Goal: Transaction & Acquisition: Purchase product/service

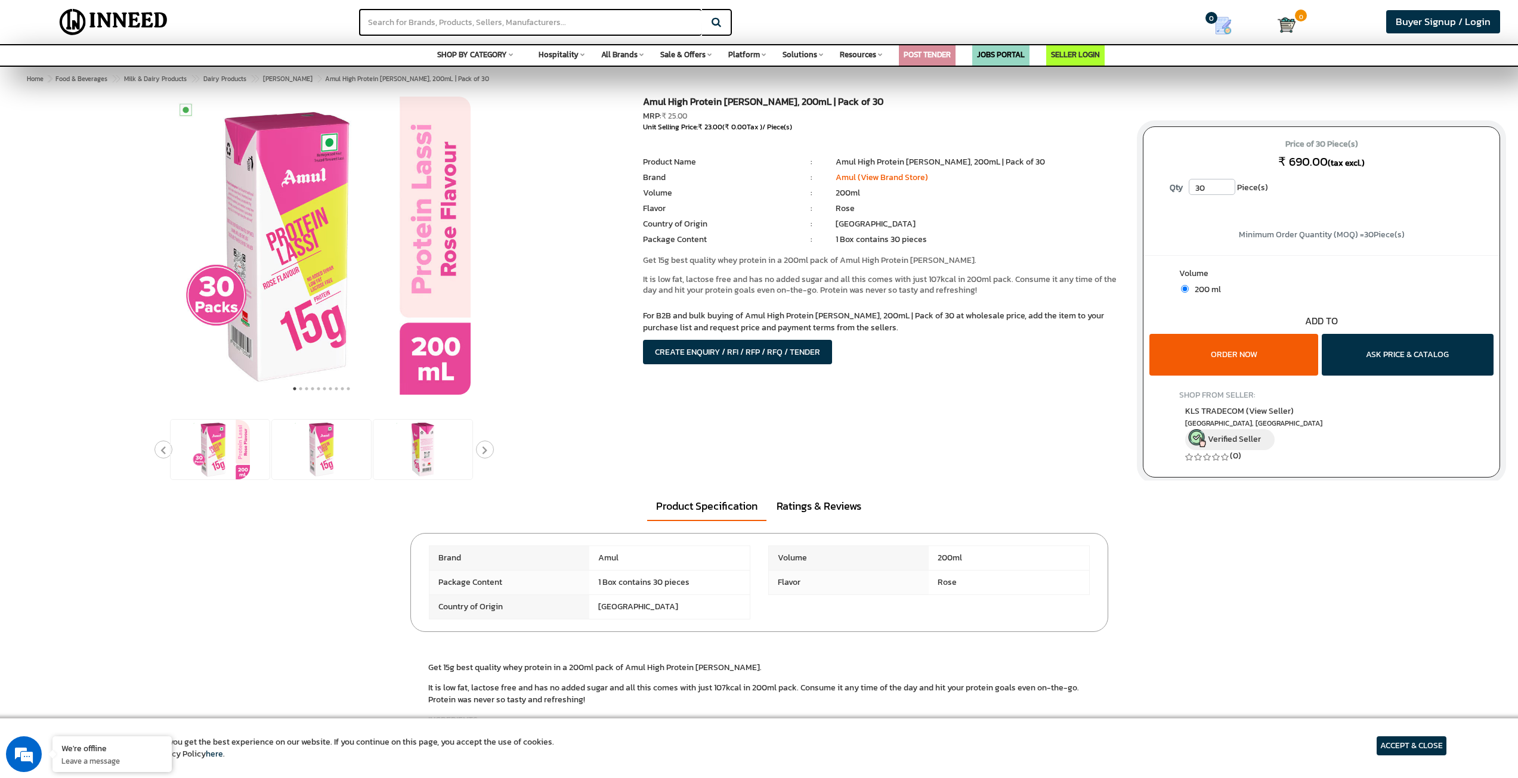
click at [1209, 188] on input "30" at bounding box center [1212, 187] width 47 height 16
click at [1226, 191] on input "30" at bounding box center [1212, 187] width 47 height 16
click at [1225, 191] on input "30" at bounding box center [1212, 187] width 47 height 16
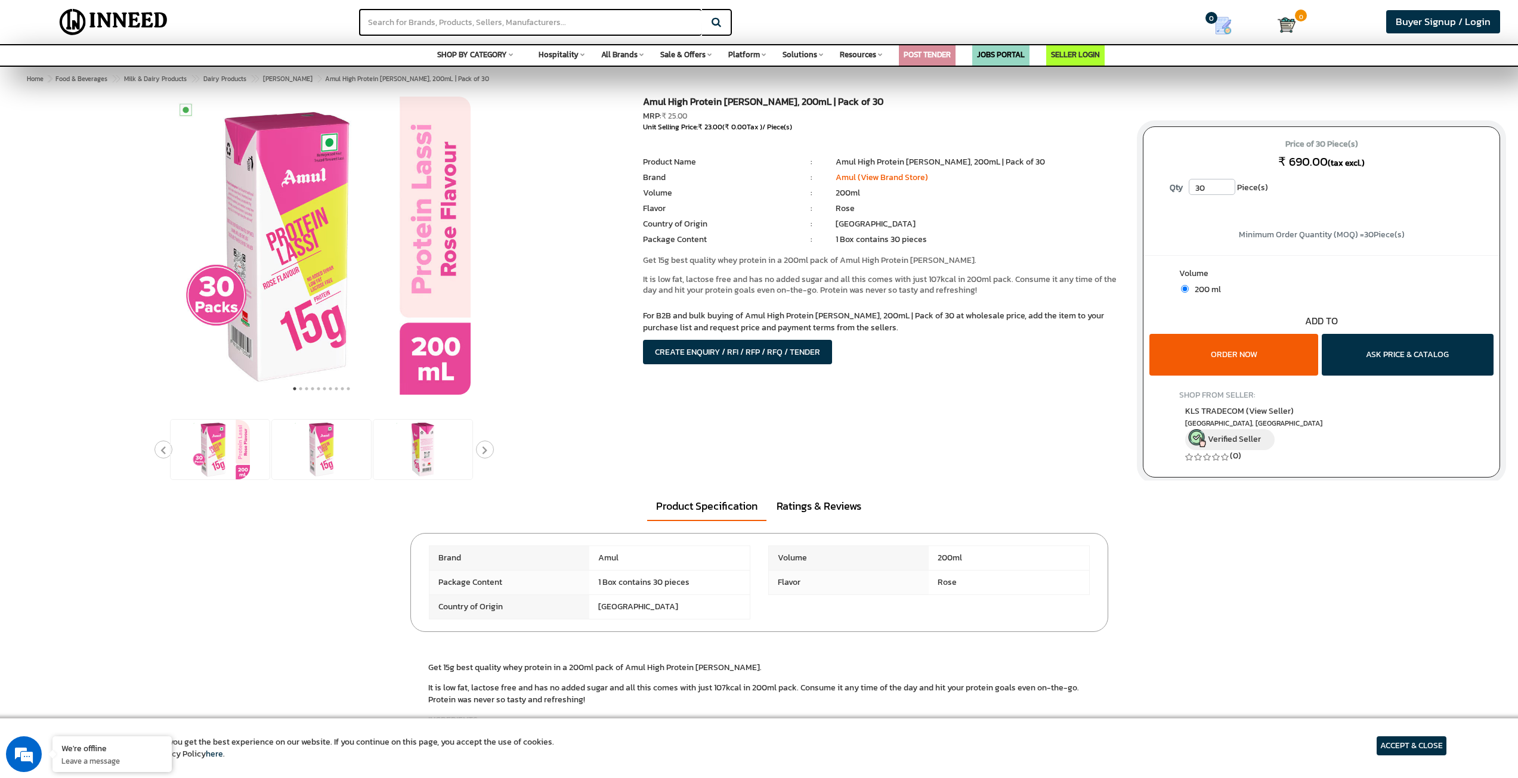
click at [1201, 185] on input "30" at bounding box center [1212, 187] width 47 height 16
click at [1205, 185] on input "30" at bounding box center [1212, 187] width 47 height 16
click at [1225, 192] on input "30" at bounding box center [1212, 187] width 47 height 16
click at [1226, 192] on input "30" at bounding box center [1212, 187] width 47 height 16
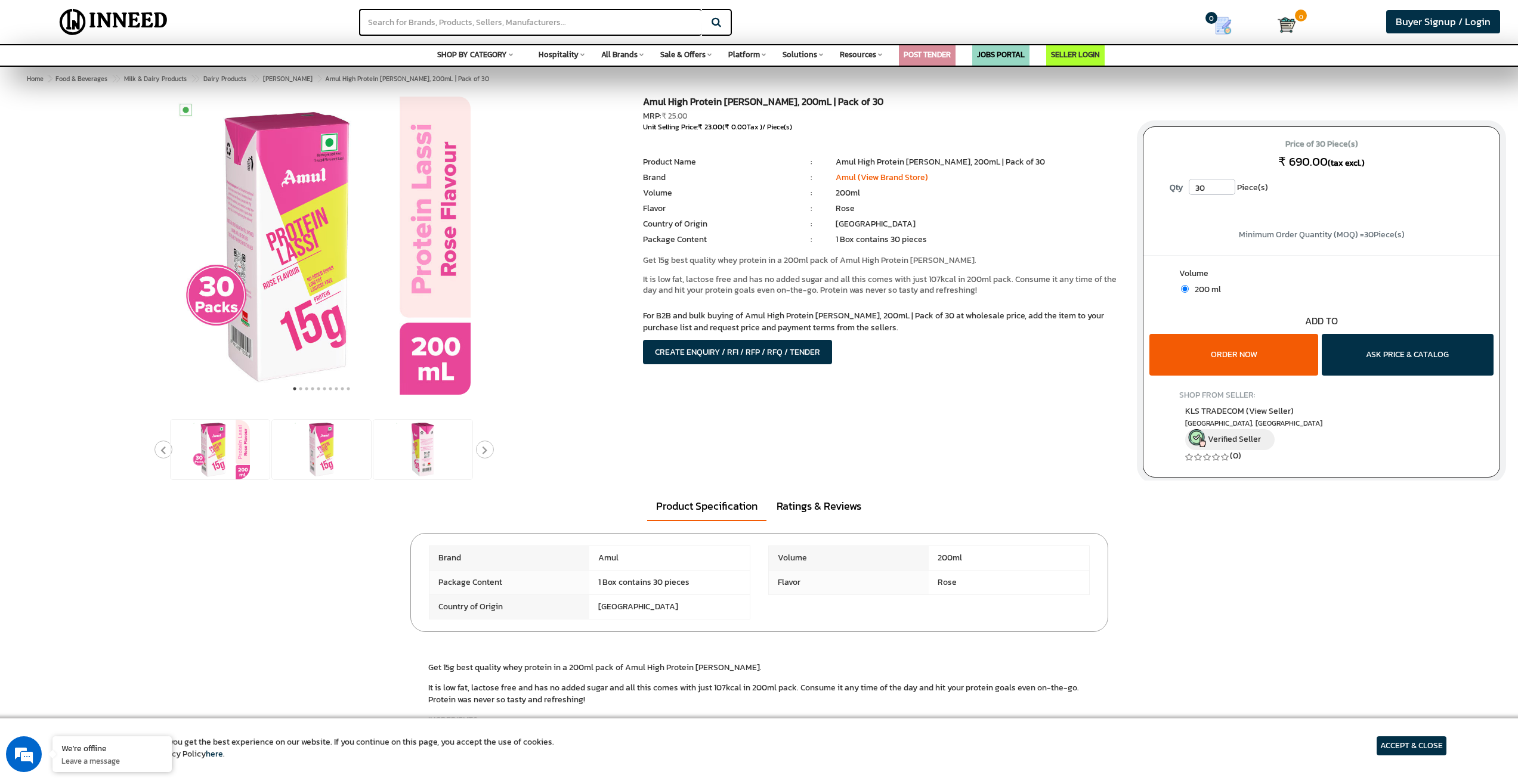
click at [1226, 192] on input "30" at bounding box center [1212, 187] width 47 height 16
click at [1216, 189] on input "30" at bounding box center [1212, 187] width 47 height 16
click at [1205, 190] on input "30" at bounding box center [1212, 187] width 47 height 16
click at [1201, 191] on input "30" at bounding box center [1212, 187] width 47 height 16
drag, startPoint x: 1201, startPoint y: 191, endPoint x: 1129, endPoint y: 207, distance: 73.4
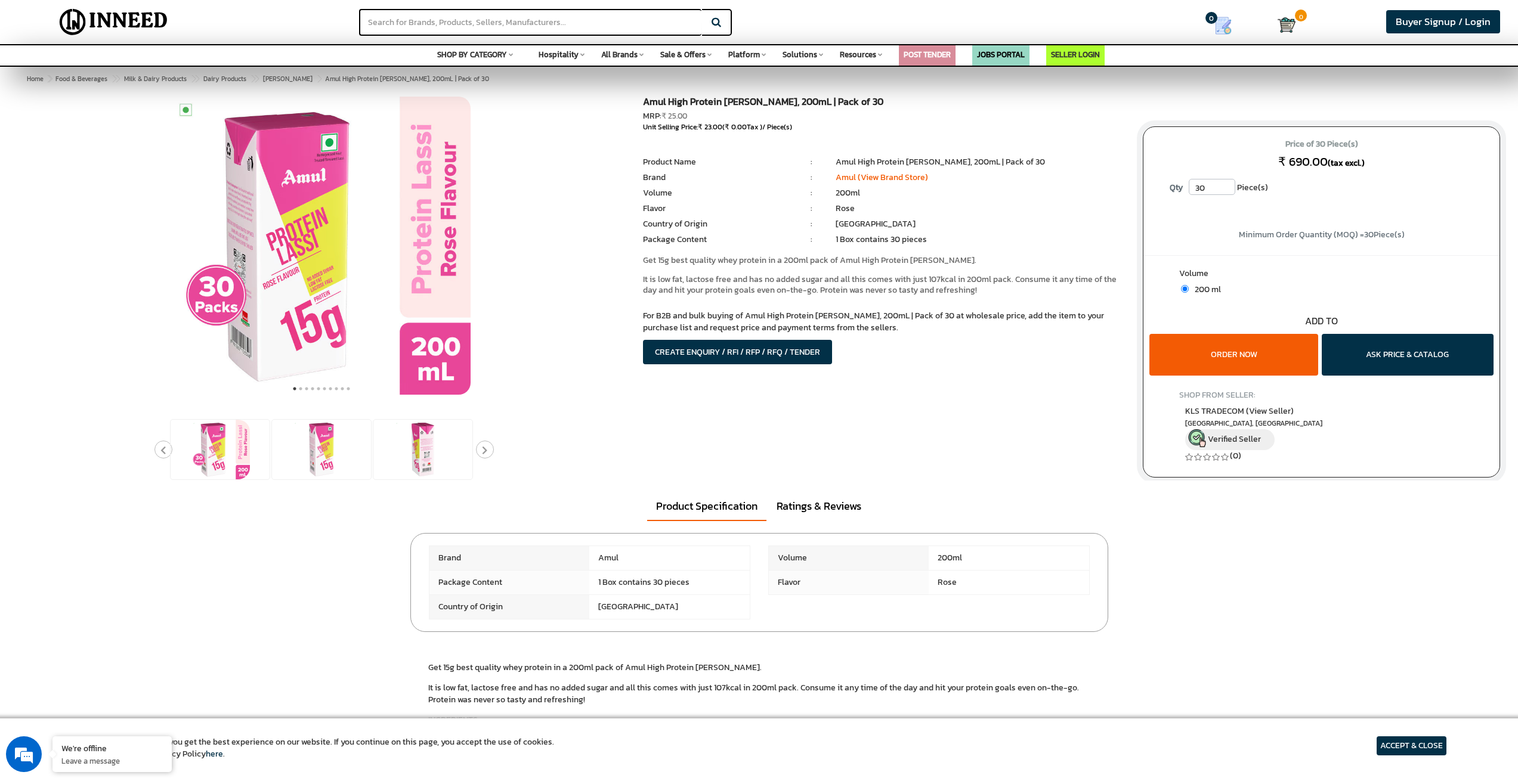
click at [1156, 199] on div "Price of 30 Piece(s) ₹ 690.00 (tax excl.) Qty 30 Piece(s)" at bounding box center [1321, 171] width 356 height 88
click at [912, 274] on p "It is low fat, lactose free and has no added sugar and all this comes with just…" at bounding box center [884, 284] width 482 height 21
drag, startPoint x: 848, startPoint y: 322, endPoint x: 895, endPoint y: 319, distance: 46.6
click at [895, 319] on p "For B2B and bulk buying of Amul High Protein [PERSON_NAME], 200mL | Pack of 30 …" at bounding box center [884, 322] width 482 height 24
click at [893, 320] on p "For B2B and bulk buying of Amul High Protein [PERSON_NAME], 200mL | Pack of 30 …" at bounding box center [884, 322] width 482 height 24
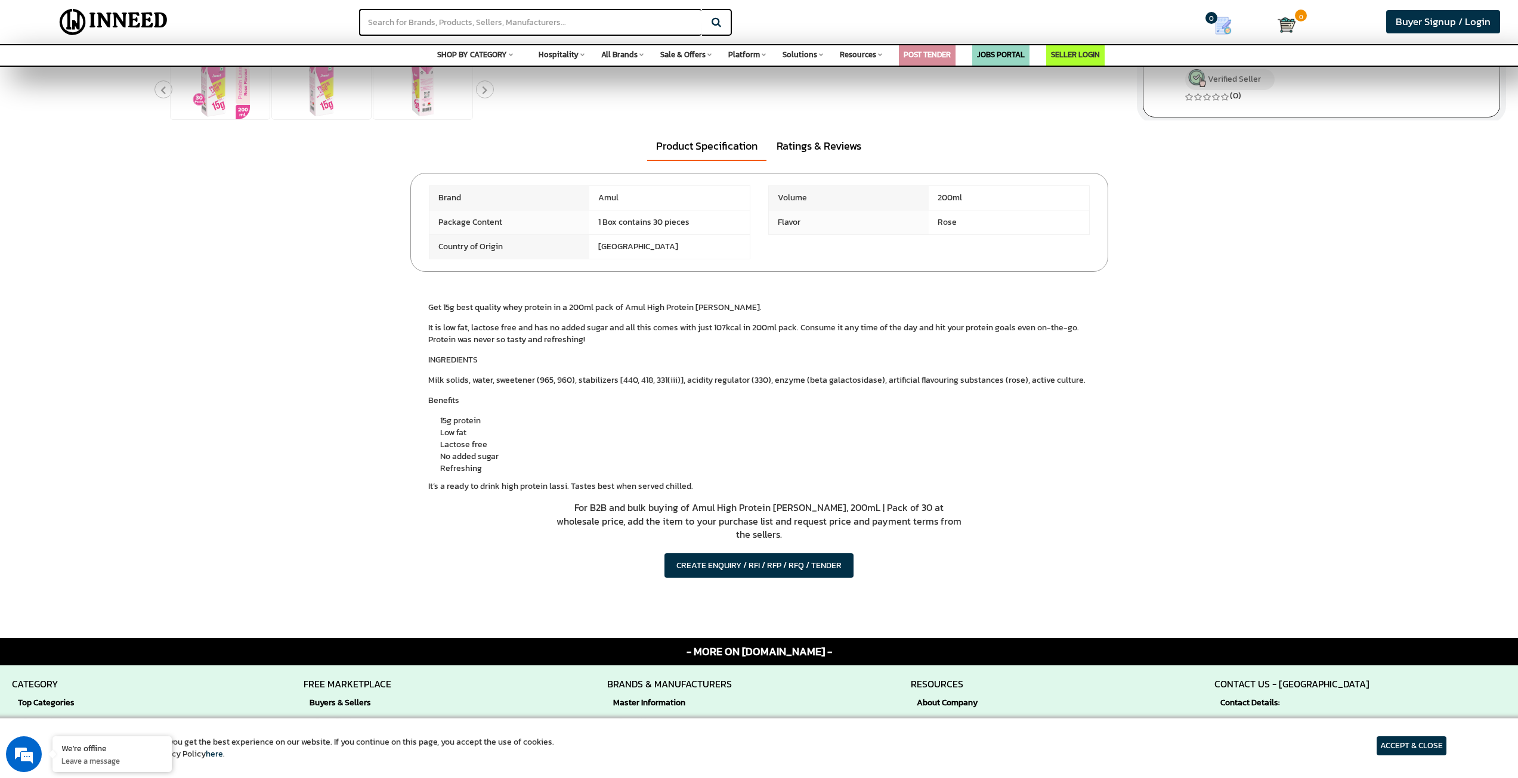
scroll to position [417, 0]
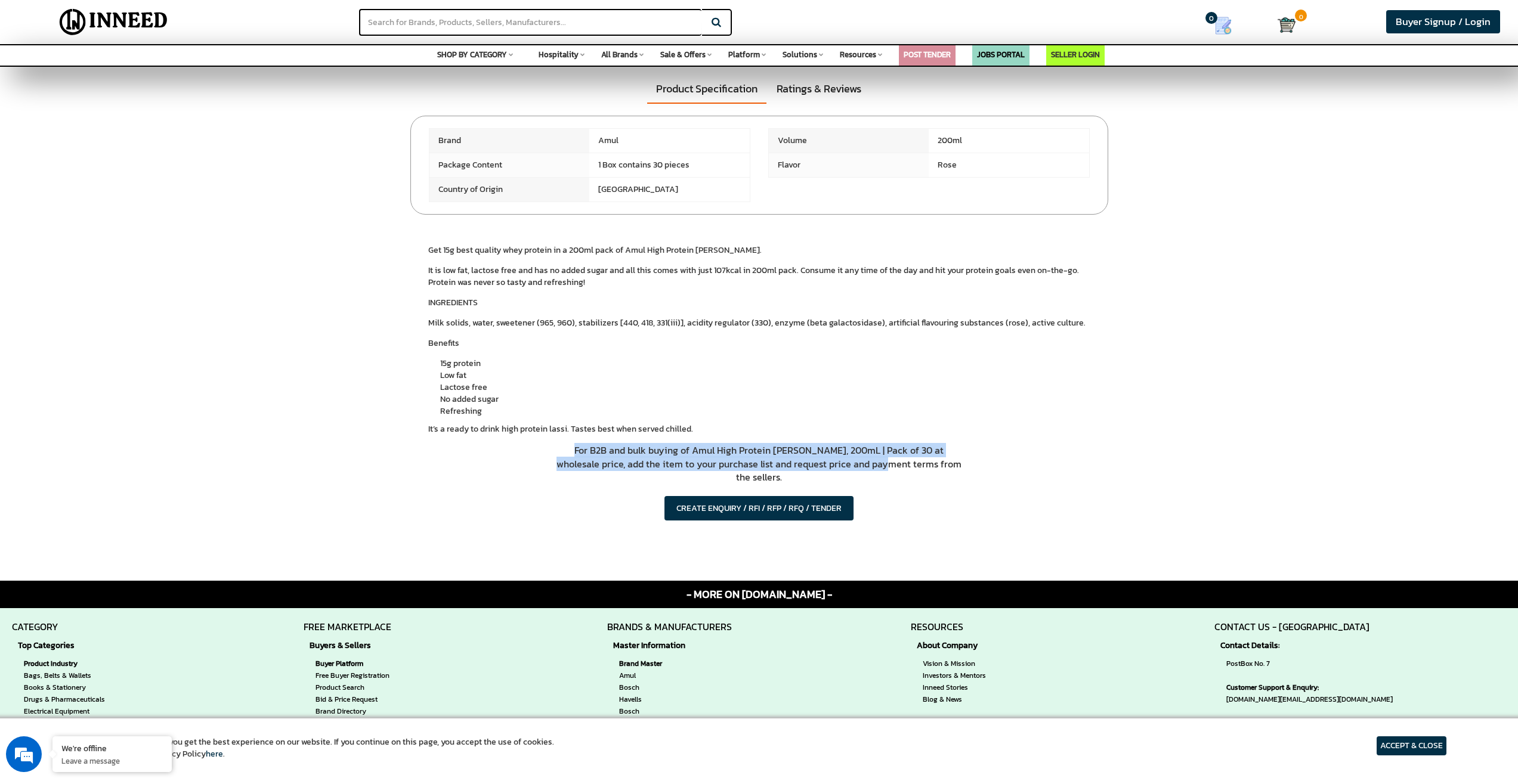
drag, startPoint x: 763, startPoint y: 453, endPoint x: 763, endPoint y: 469, distance: 15.5
click at [763, 469] on div at bounding box center [759, 111] width 1518 height 865
drag, startPoint x: 763, startPoint y: 469, endPoint x: 778, endPoint y: 478, distance: 17.4
click at [765, 469] on p "For B2B and bulk buying of Amul High Protein [PERSON_NAME], 200mL | Pack of 30 …" at bounding box center [759, 470] width 408 height 53
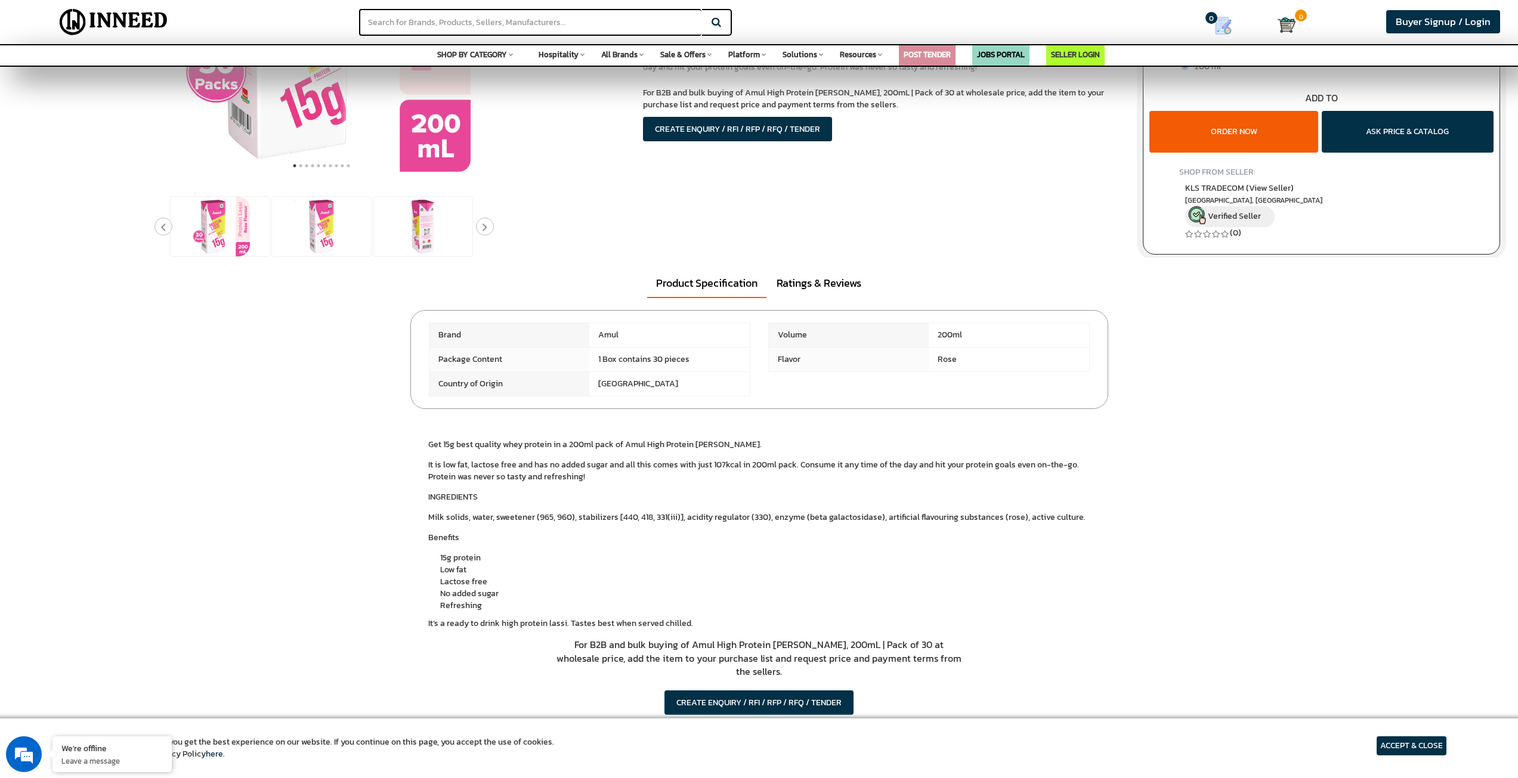
scroll to position [0, 0]
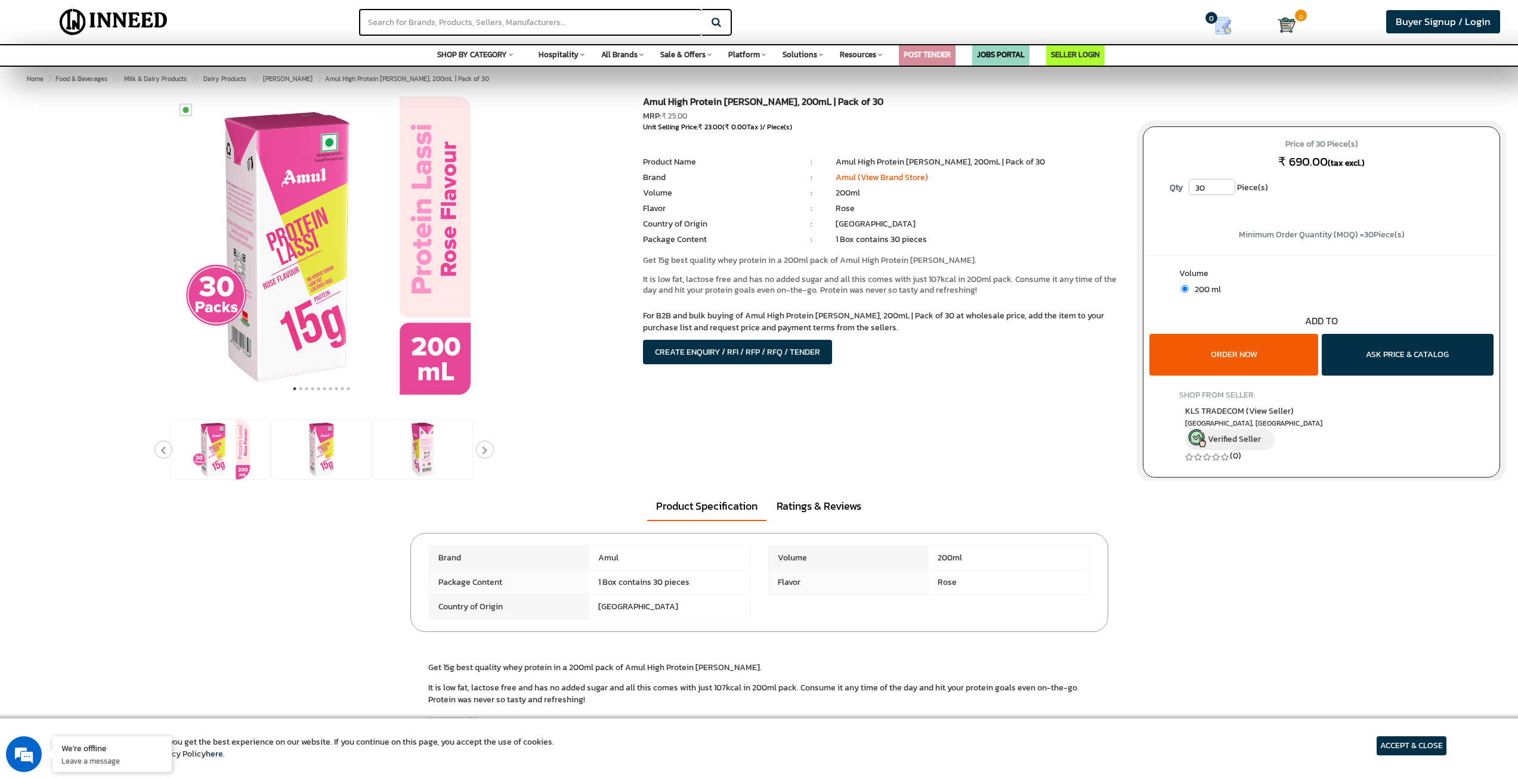
drag, startPoint x: 1017, startPoint y: 331, endPoint x: 791, endPoint y: 141, distance: 295.9
drag, startPoint x: 790, startPoint y: 140, endPoint x: 617, endPoint y: 114, distance: 174.9
click at [617, 114] on div at bounding box center [759, 289] width 1500 height 384
click at [615, 113] on div at bounding box center [321, 246] width 607 height 298
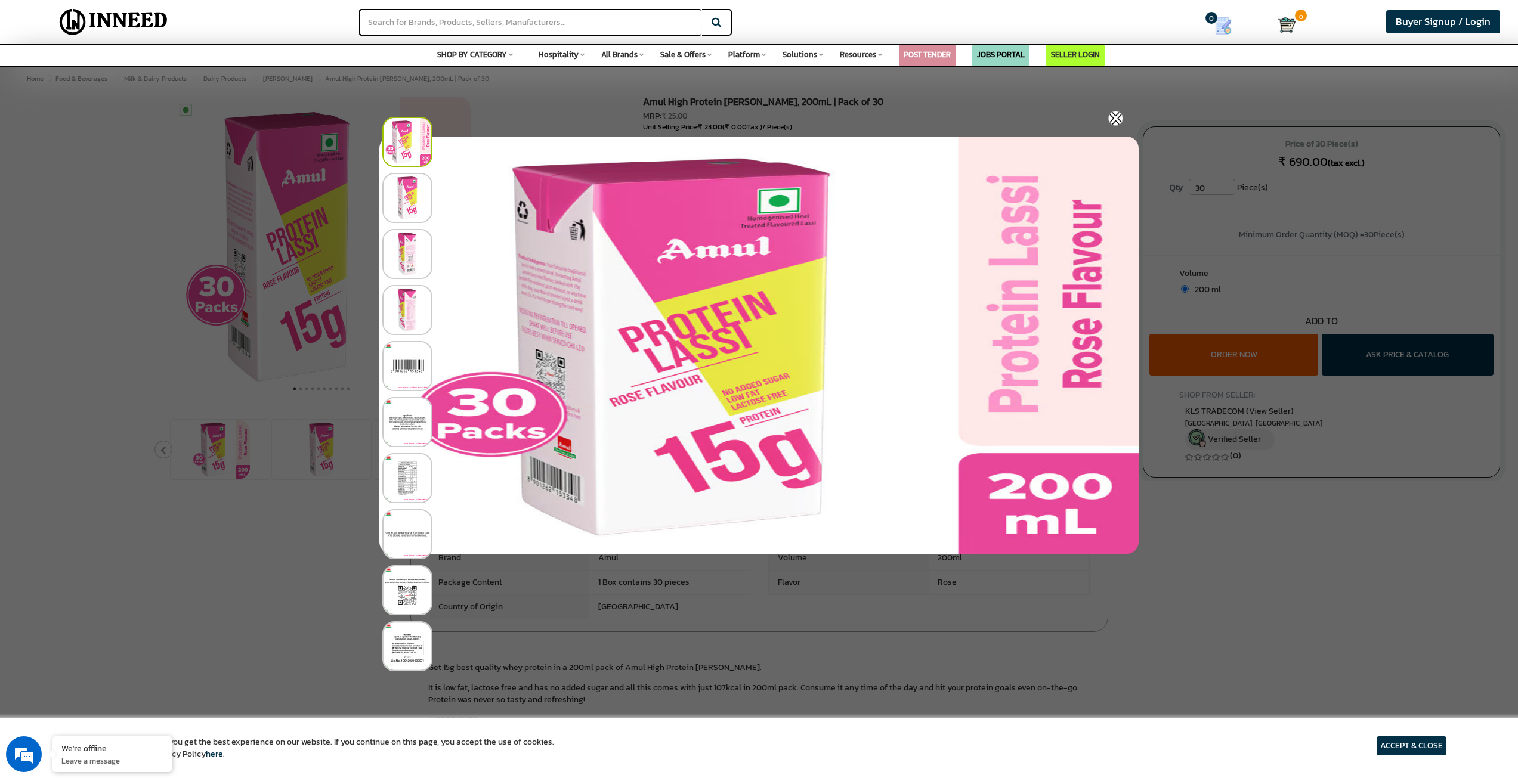
click at [666, 108] on div at bounding box center [758, 277] width 759 height 554
click at [1127, 113] on div at bounding box center [761, 139] width 759 height 56
click at [1121, 114] on img at bounding box center [1115, 118] width 15 height 15
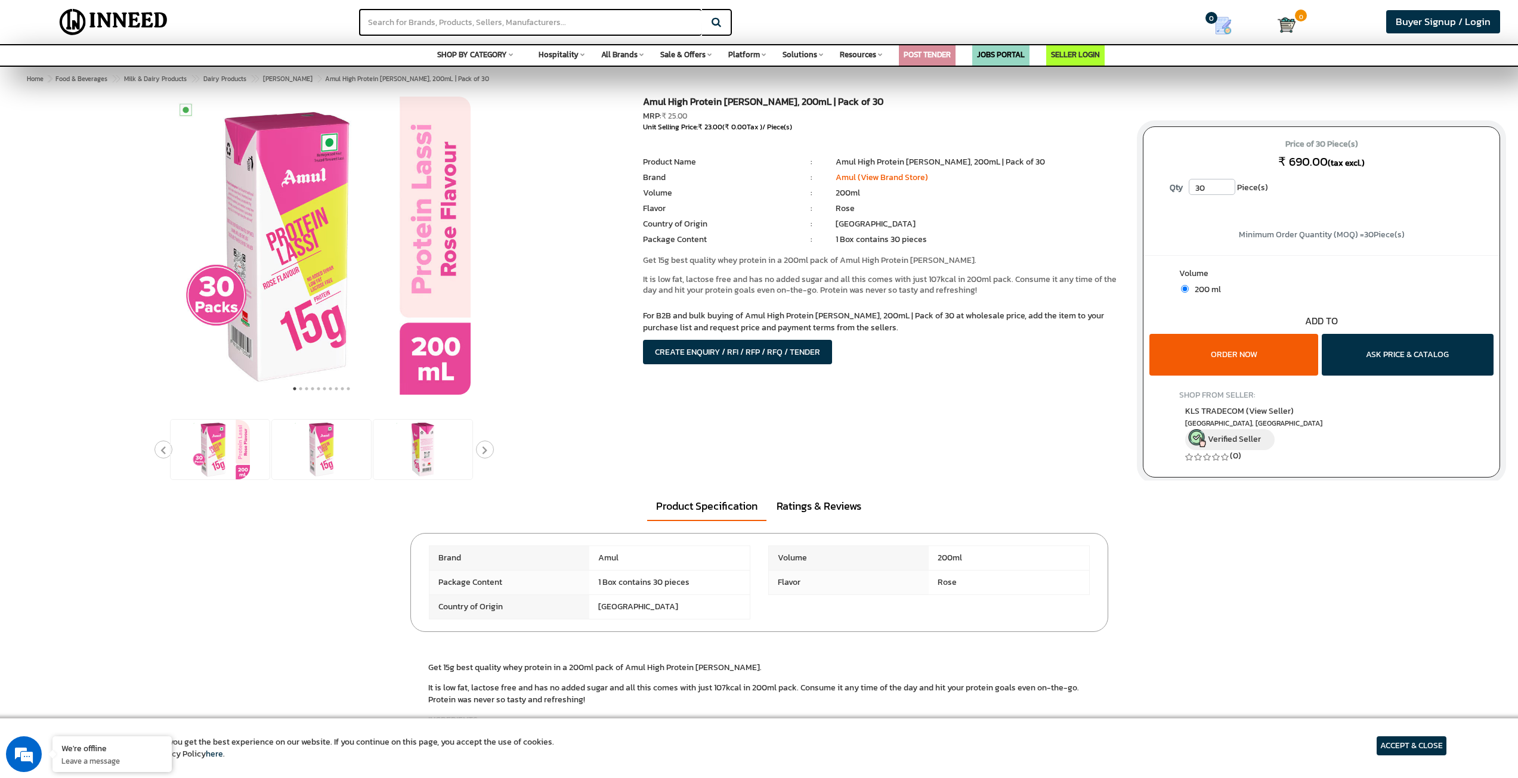
drag, startPoint x: 617, startPoint y: 299, endPoint x: 725, endPoint y: 333, distance: 113.4
click at [725, 333] on div at bounding box center [759, 289] width 1500 height 384
drag, startPoint x: 618, startPoint y: 316, endPoint x: 649, endPoint y: 358, distance: 52.5
click at [646, 338] on div at bounding box center [759, 289] width 1500 height 384
click at [401, 494] on div "Product Specification Ratings & Reviews" at bounding box center [759, 501] width 1518 height 41
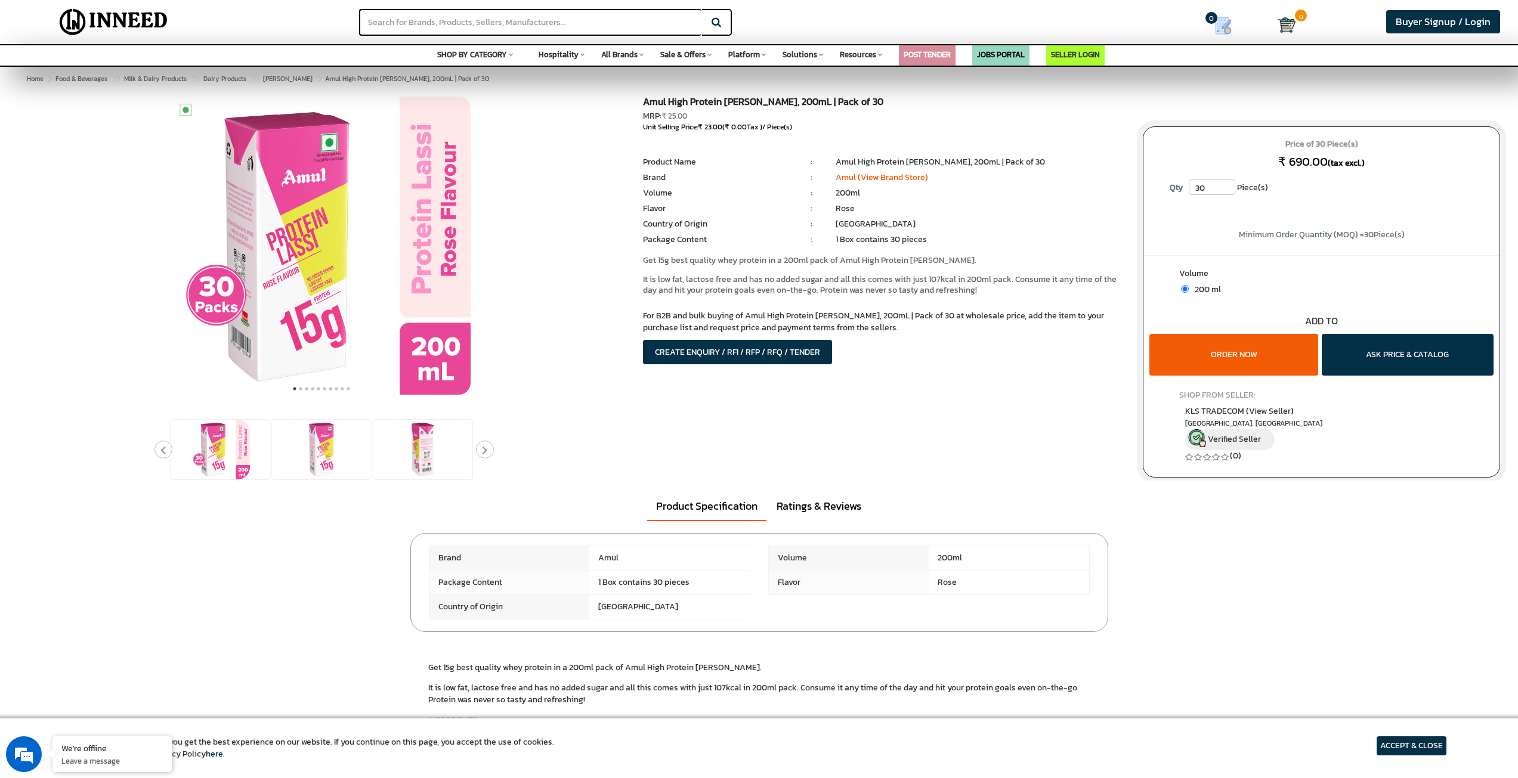
click at [430, 480] on div at bounding box center [759, 289] width 1500 height 384
click at [431, 466] on img at bounding box center [423, 450] width 60 height 60
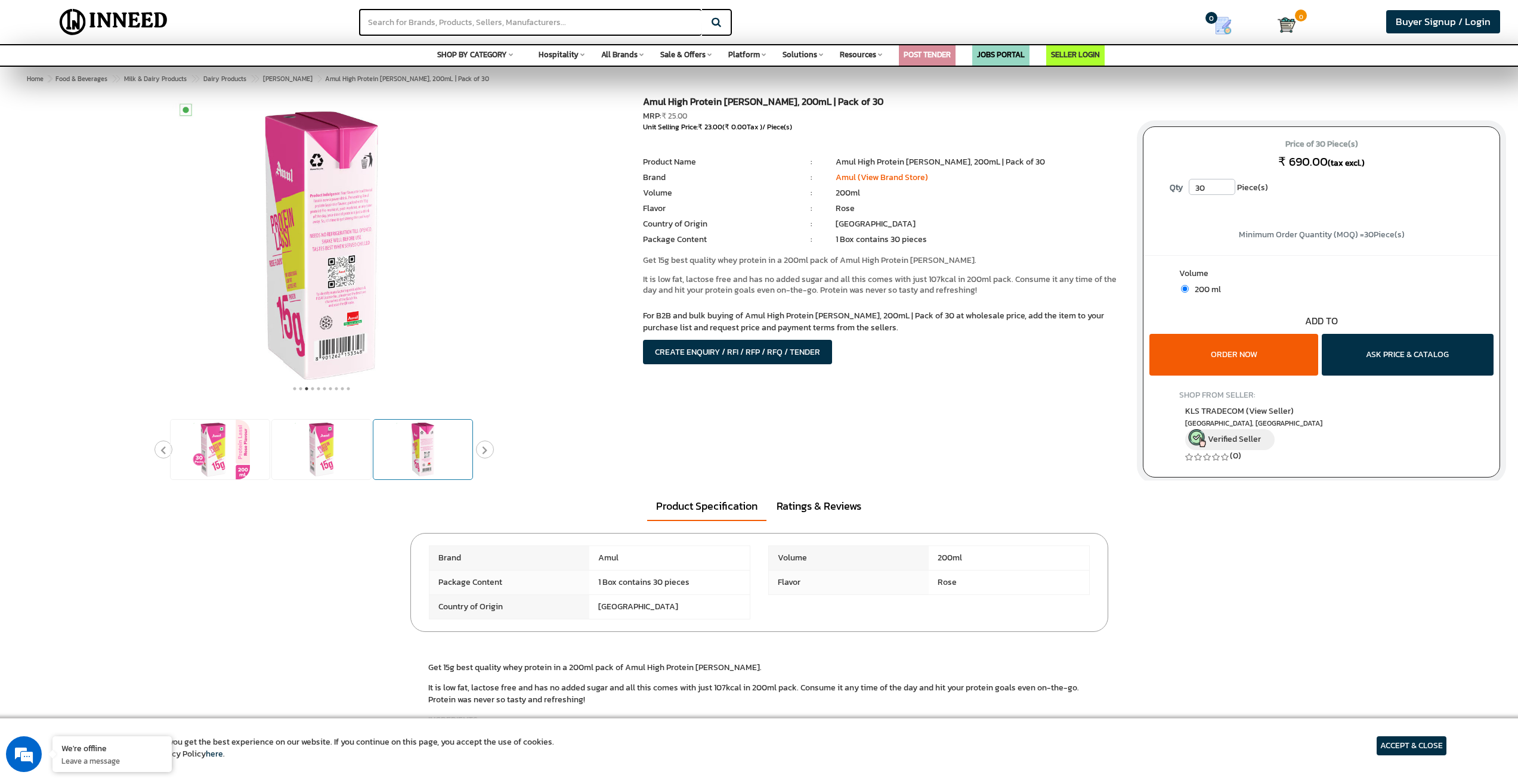
click at [436, 457] on img at bounding box center [423, 450] width 60 height 60
